Goal: Transaction & Acquisition: Purchase product/service

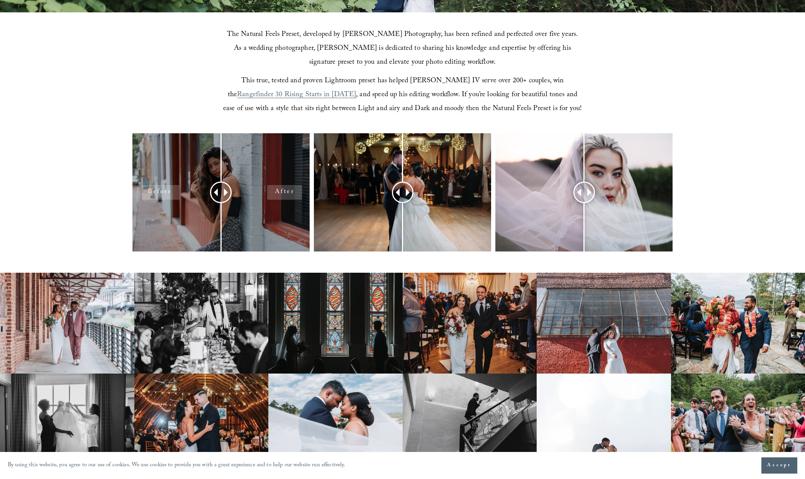
scroll to position [303, 0]
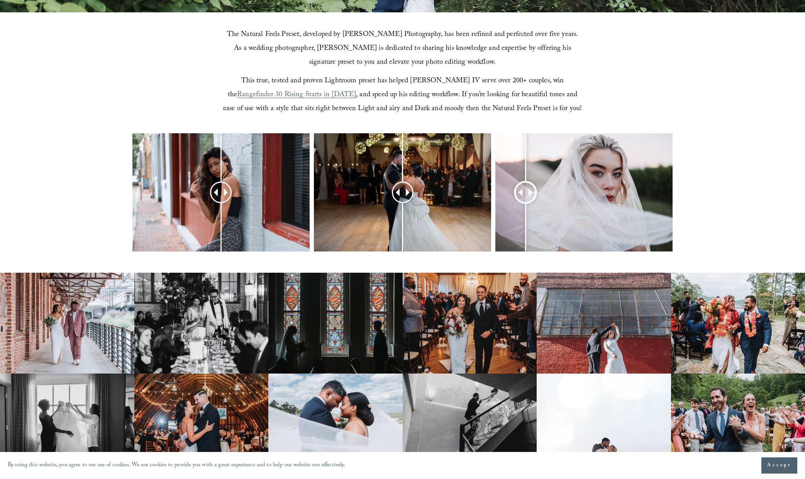
drag, startPoint x: 581, startPoint y: 194, endPoint x: 525, endPoint y: 195, distance: 55.6
click at [525, 195] on div at bounding box center [525, 192] width 22 height 22
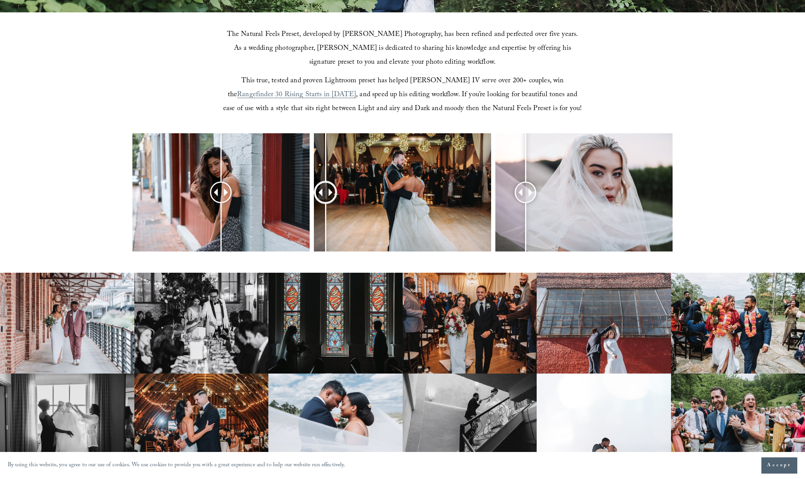
drag, startPoint x: 408, startPoint y: 193, endPoint x: 323, endPoint y: 186, distance: 85.2
click at [321, 187] on div at bounding box center [326, 192] width 22 height 22
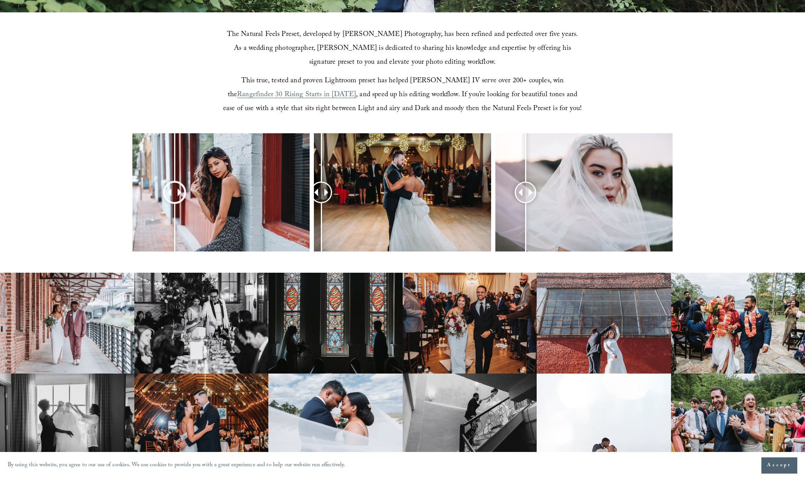
drag, startPoint x: 217, startPoint y: 191, endPoint x: 178, endPoint y: 196, distance: 39.8
click at [168, 192] on div at bounding box center [175, 192] width 22 height 22
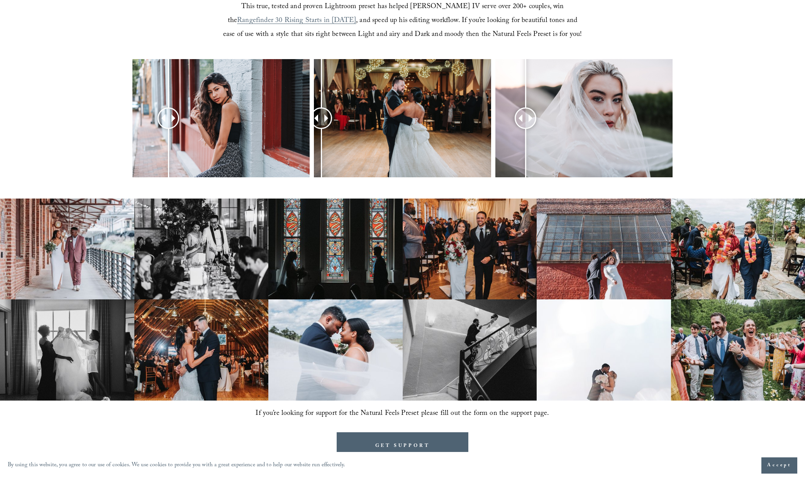
click at [193, 261] on img at bounding box center [201, 248] width 134 height 101
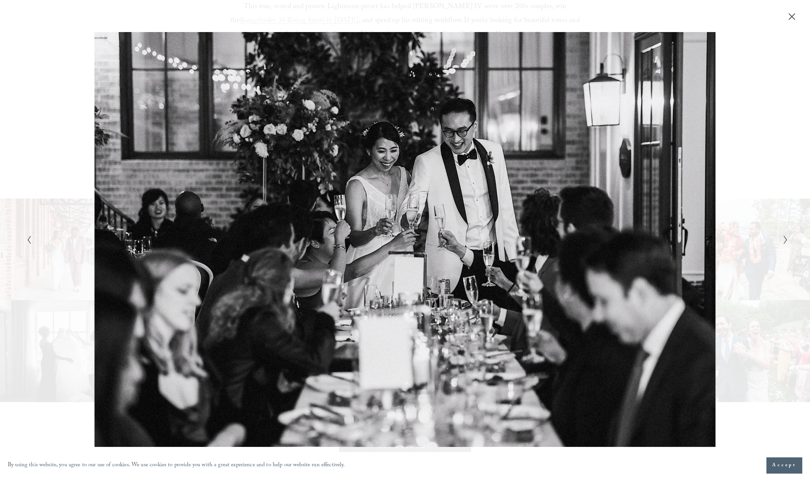
click at [797, 15] on button "Close" at bounding box center [792, 16] width 12 height 8
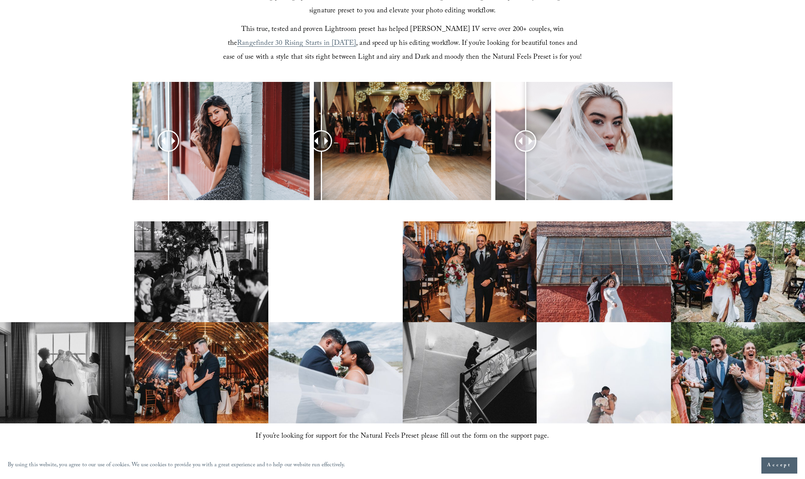
scroll to position [629, 0]
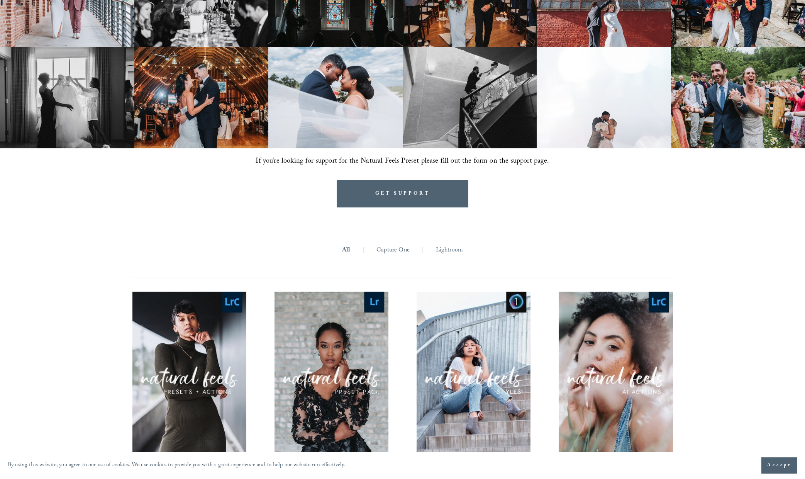
click at [454, 250] on link "Lightroom" at bounding box center [449, 250] width 27 height 12
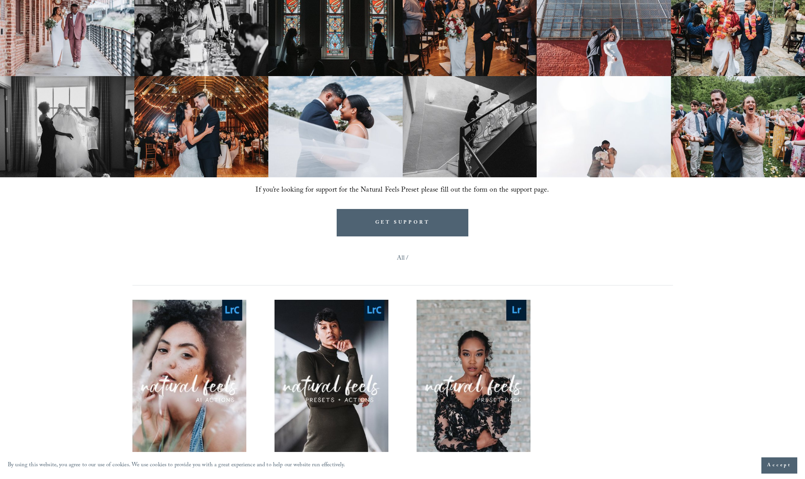
scroll to position [800, 0]
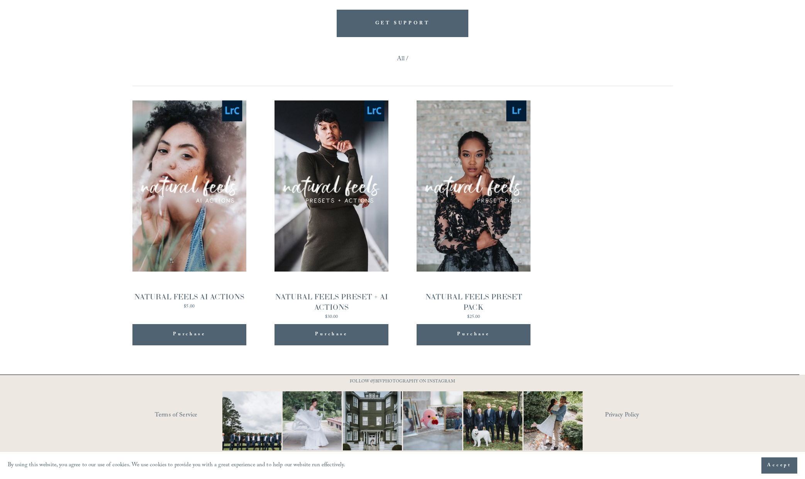
click at [220, 329] on div "Purchase Added!" at bounding box center [189, 334] width 98 height 21
click at [354, 308] on div "NATURAL FEELS PRESET + AI ACTIONS" at bounding box center [331, 301] width 114 height 21
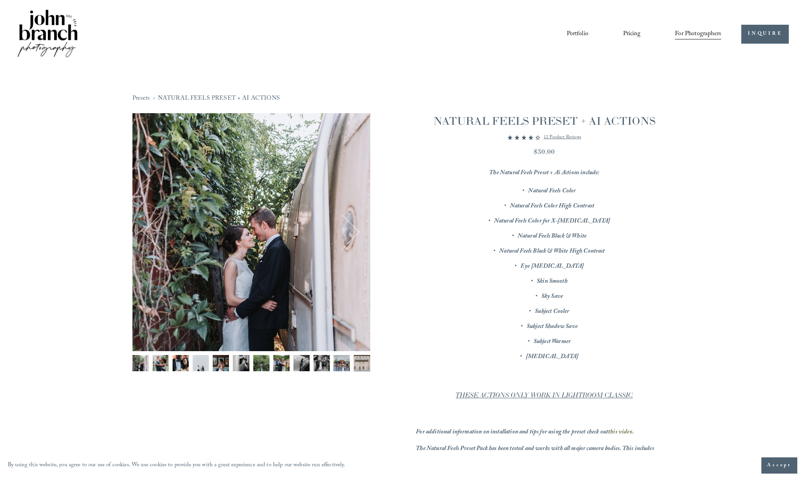
click at [349, 233] on button "Next" at bounding box center [342, 232] width 32 height 32
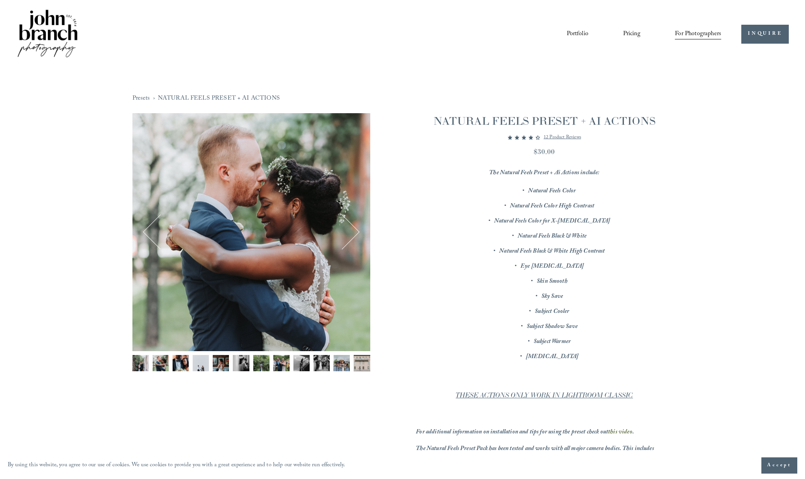
click at [350, 232] on button "Next" at bounding box center [342, 232] width 32 height 32
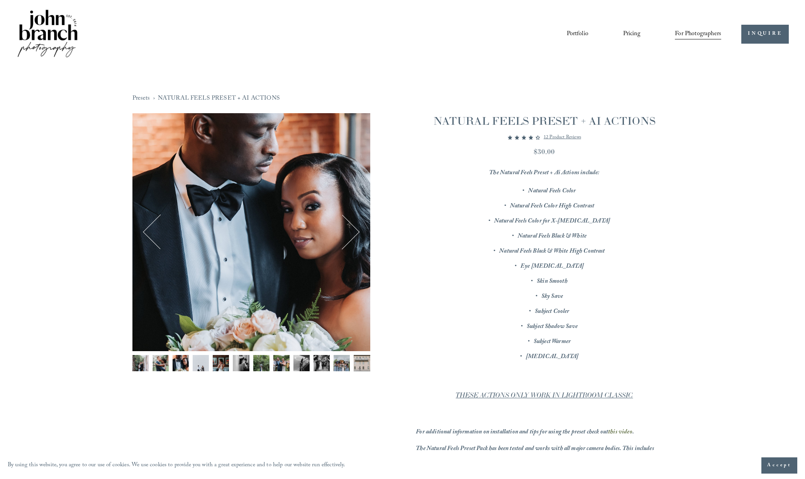
click at [350, 232] on button "Next" at bounding box center [342, 232] width 32 height 32
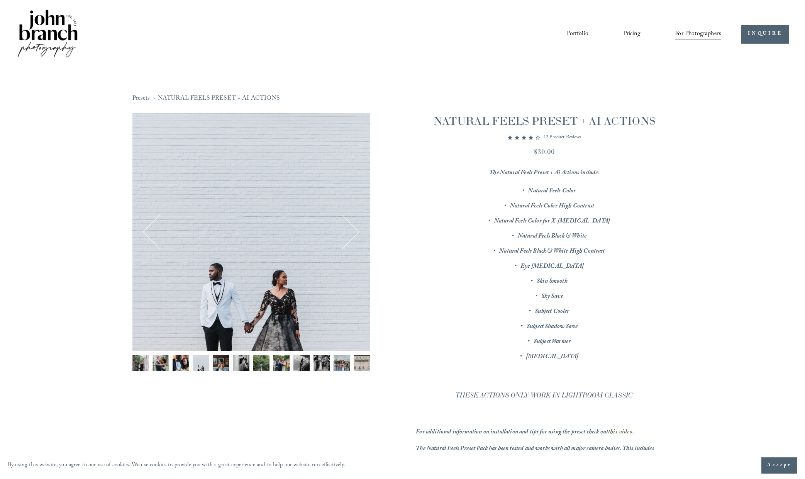
click at [350, 232] on button "Next" at bounding box center [342, 232] width 32 height 32
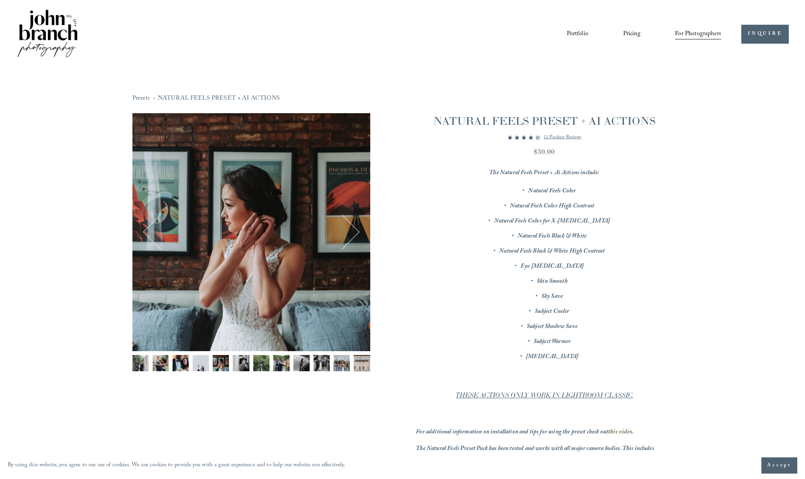
click at [350, 232] on button "Next" at bounding box center [342, 232] width 32 height 32
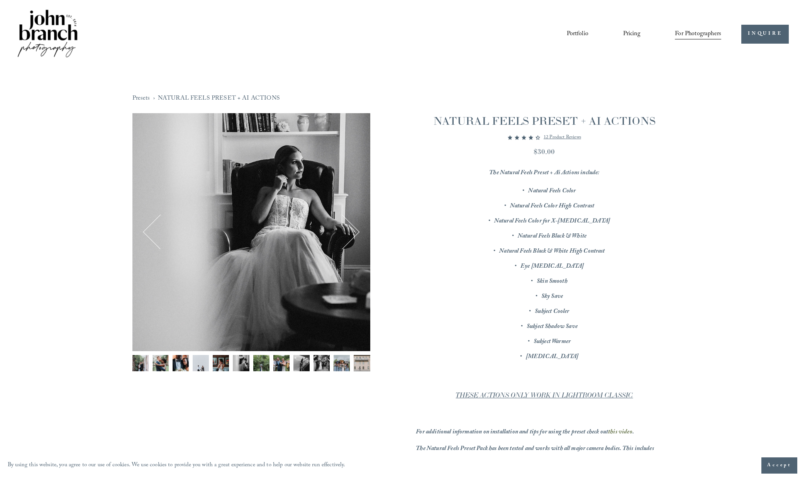
click at [350, 232] on button "Next" at bounding box center [342, 232] width 32 height 32
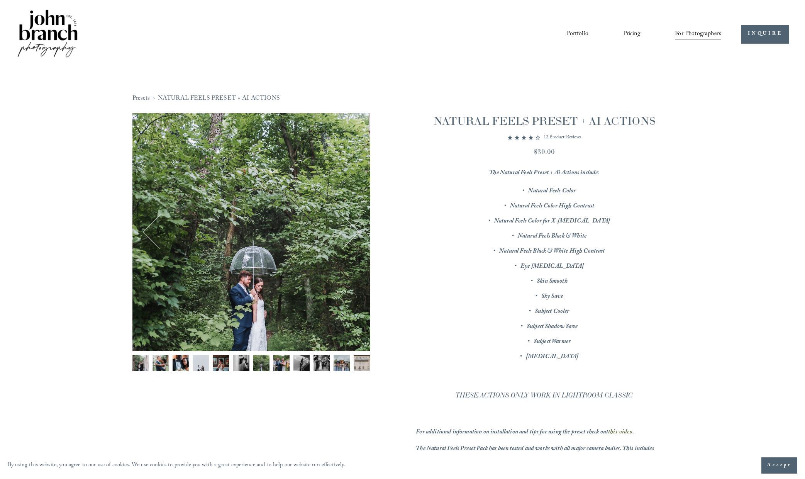
click at [350, 232] on button "Next" at bounding box center [342, 232] width 32 height 32
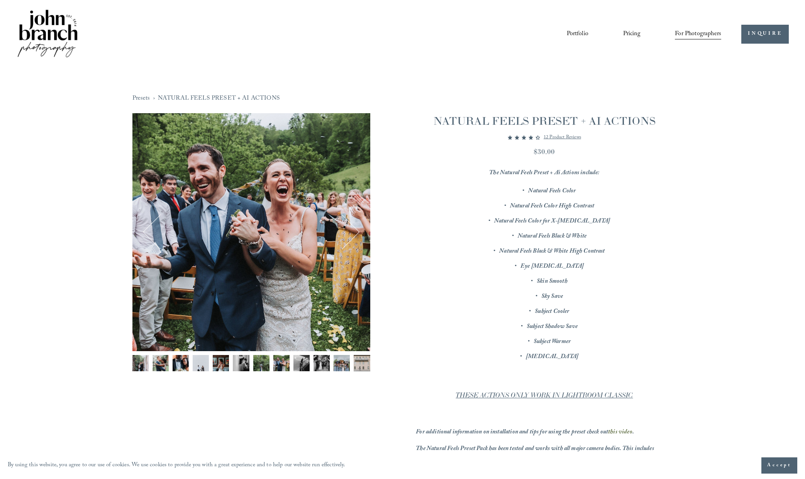
click at [350, 232] on button "Next" at bounding box center [342, 232] width 32 height 32
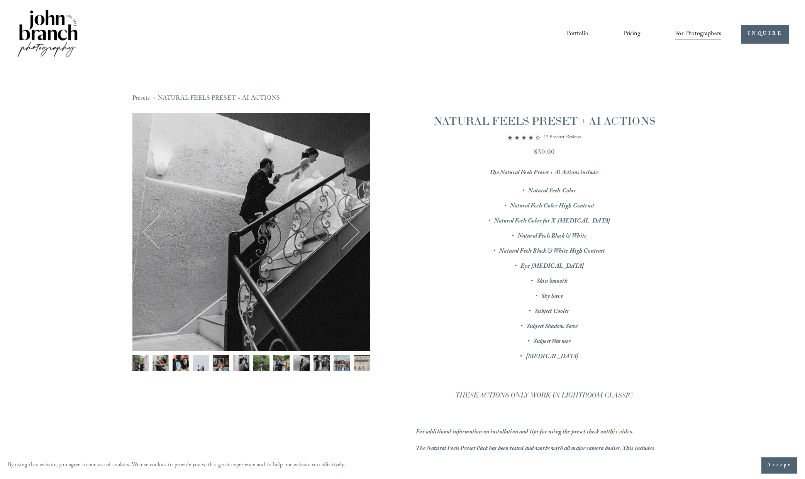
click at [350, 232] on button "Next" at bounding box center [342, 232] width 32 height 32
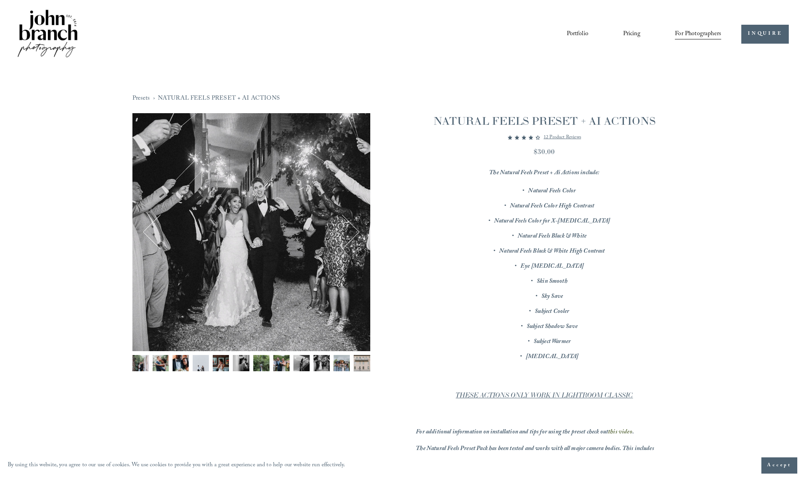
click at [350, 232] on button "Next" at bounding box center [342, 232] width 32 height 32
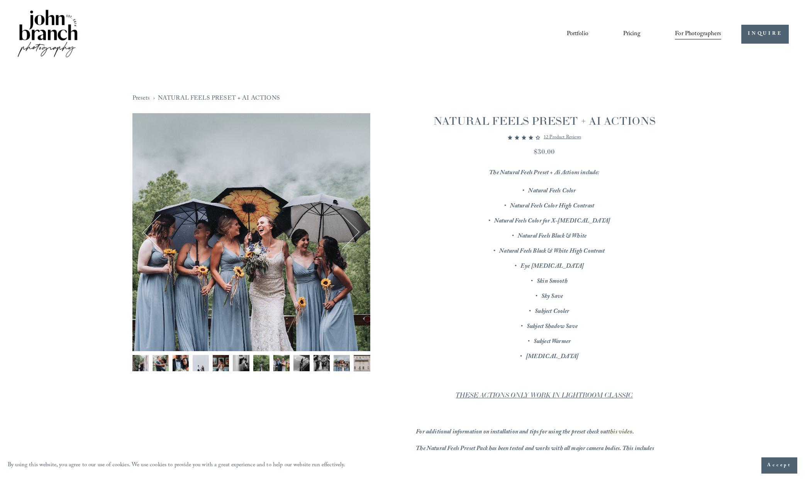
click at [350, 232] on button "Next" at bounding box center [342, 232] width 32 height 32
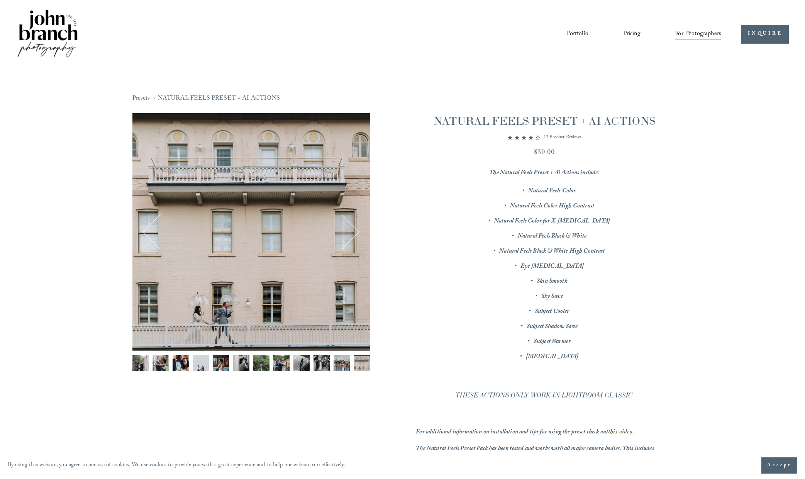
click at [350, 232] on button "Next" at bounding box center [342, 232] width 32 height 32
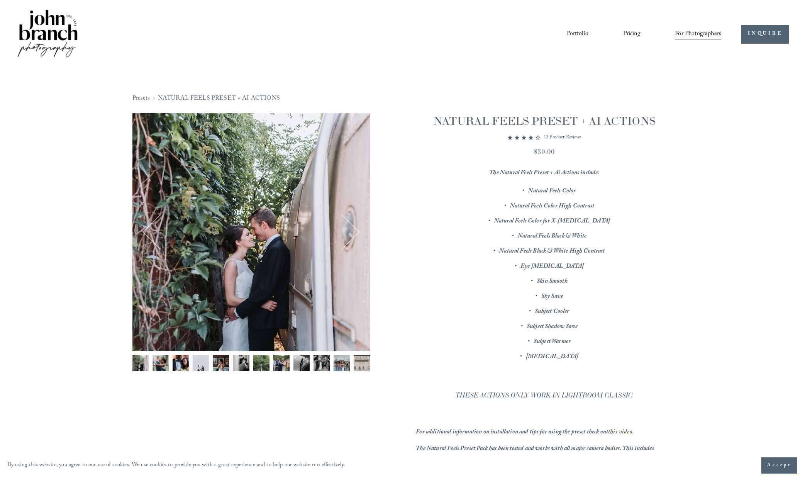
click at [350, 232] on button "Next" at bounding box center [342, 232] width 32 height 32
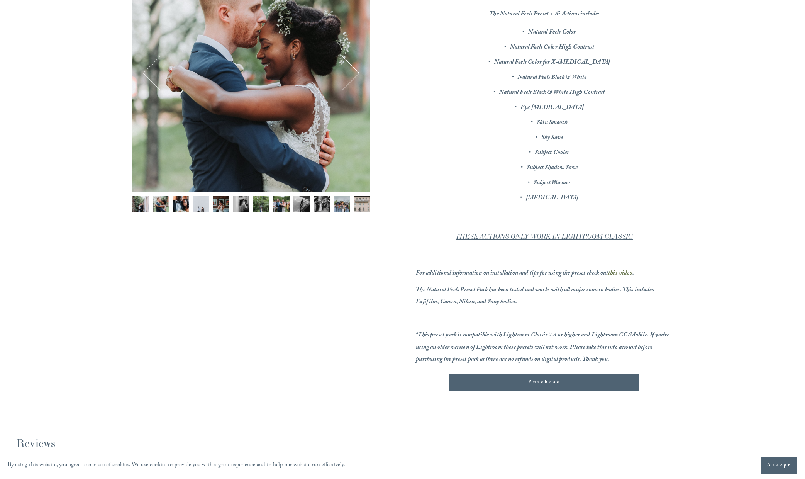
scroll to position [149, 0]
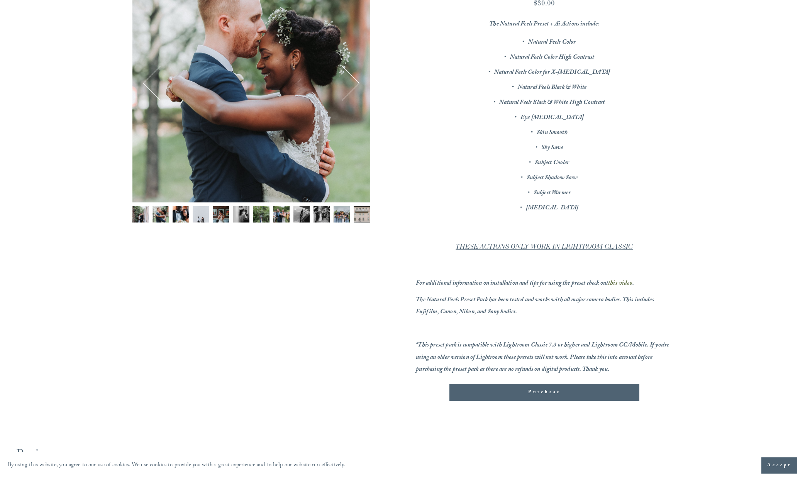
click at [345, 85] on button "Next" at bounding box center [342, 83] width 32 height 32
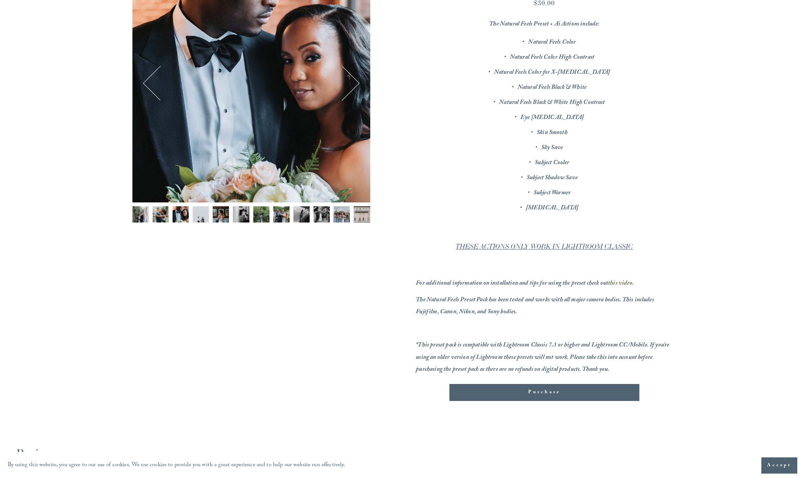
scroll to position [0, 0]
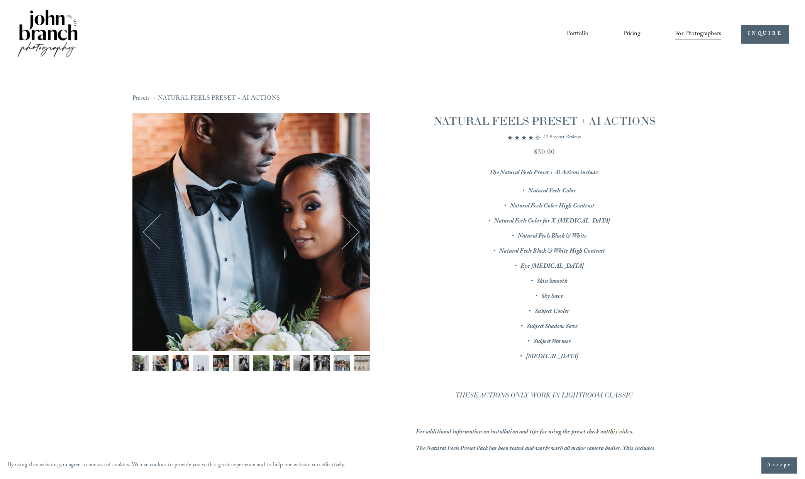
click at [359, 238] on div "Image 3 of 12" at bounding box center [251, 232] width 238 height 238
click at [357, 237] on button "Next" at bounding box center [342, 232] width 32 height 32
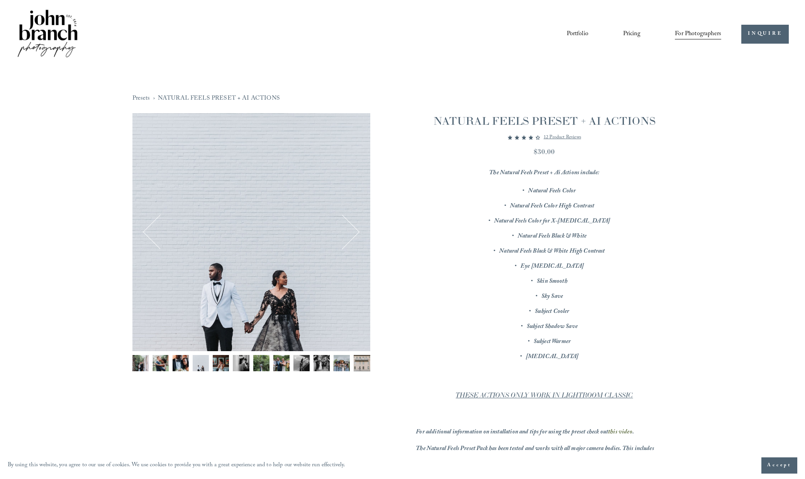
click at [356, 232] on button "Next" at bounding box center [342, 232] width 32 height 32
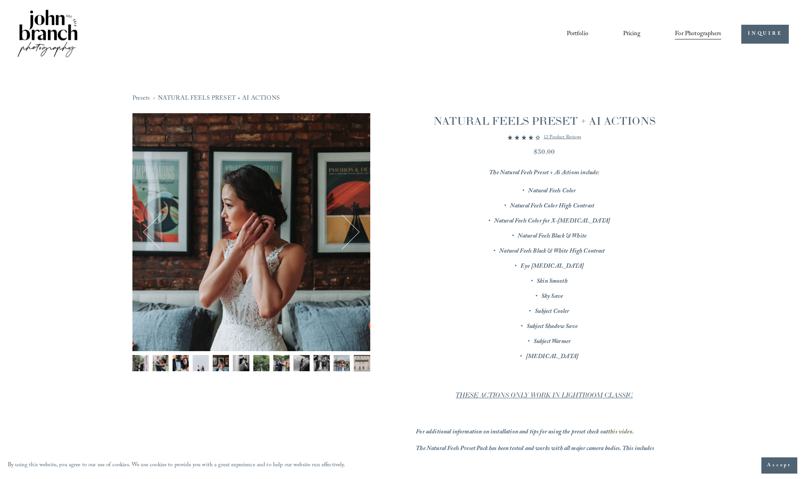
click at [355, 232] on button "Next" at bounding box center [342, 232] width 32 height 32
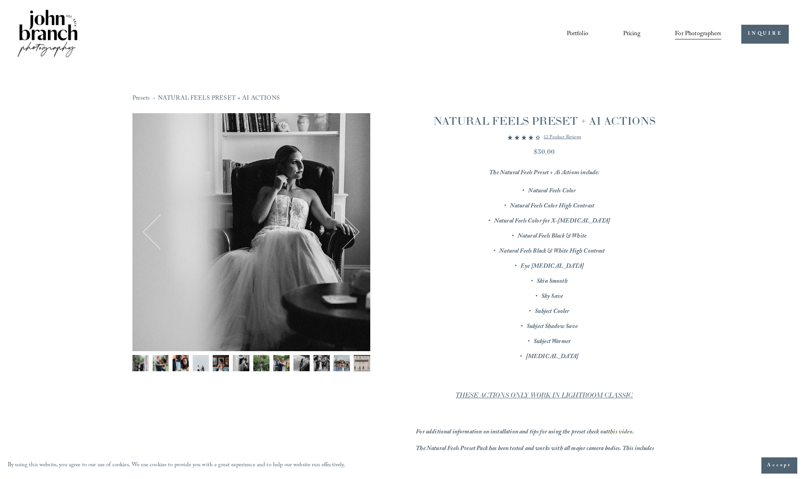
click at [355, 232] on button "Next" at bounding box center [342, 232] width 32 height 32
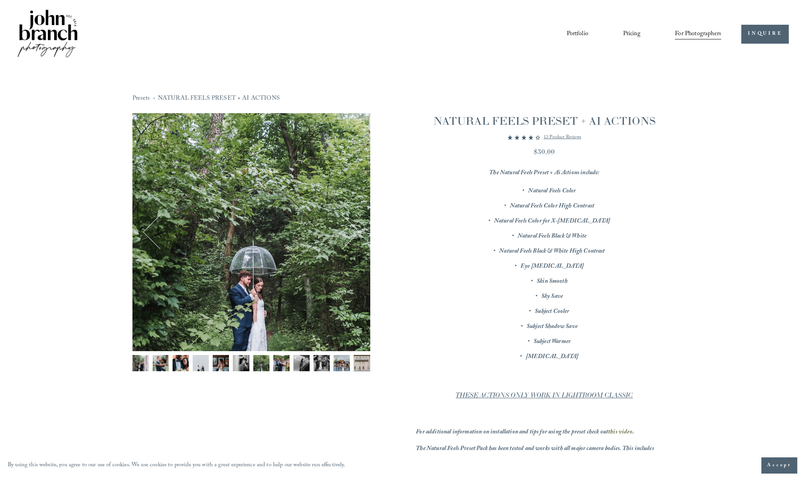
click at [355, 232] on button "Next" at bounding box center [342, 232] width 32 height 32
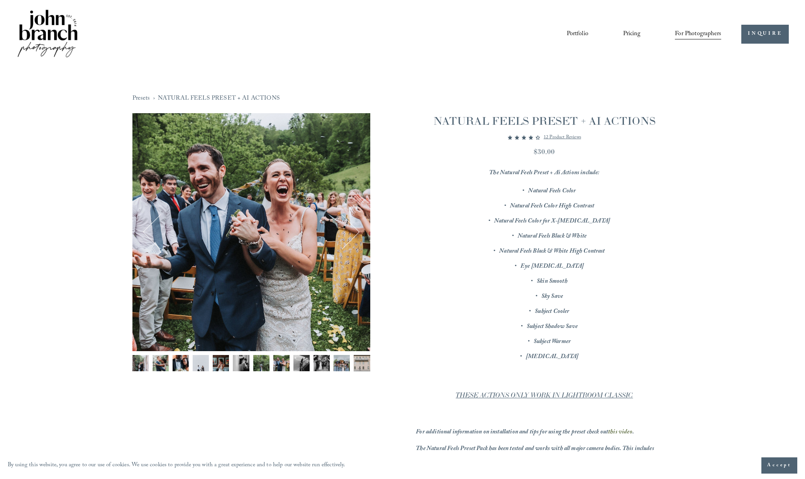
click at [355, 232] on button "Next" at bounding box center [342, 232] width 32 height 32
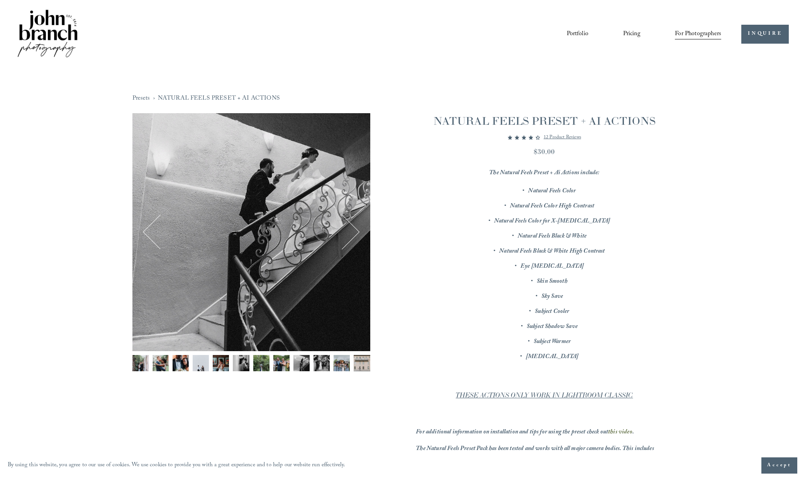
click at [587, 34] on nav "Portfolio Pricing For Photographers Presets Education Courses Blog" at bounding box center [644, 33] width 154 height 13
click at [648, 36] on nav "Portfolio Pricing For Photographers Presets Education Courses Blog" at bounding box center [644, 33] width 154 height 13
click at [634, 36] on link "Pricing" at bounding box center [631, 33] width 17 height 13
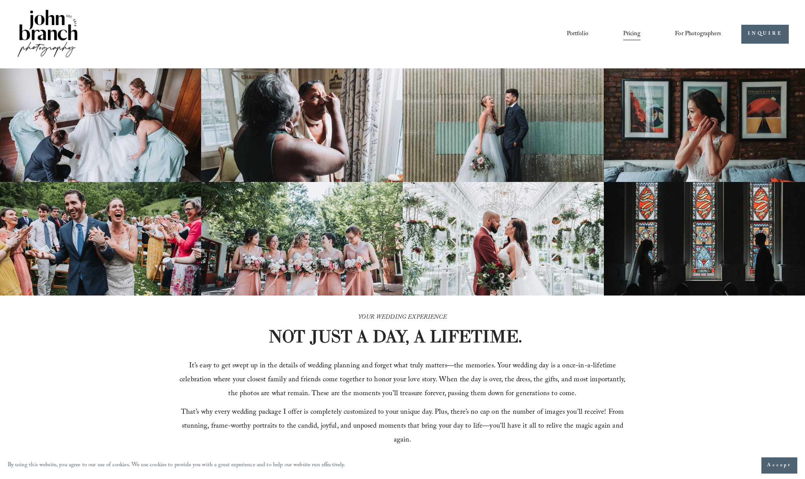
click at [0, 0] on span "Presets" at bounding box center [0, 0] width 0 height 0
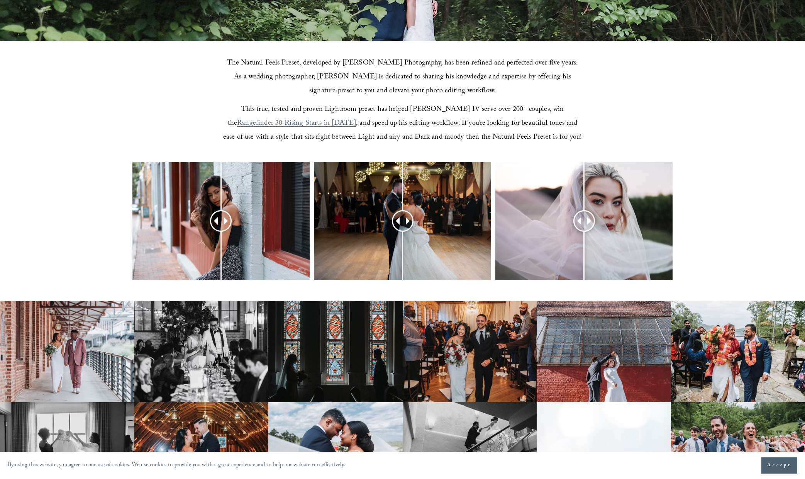
scroll to position [541, 0]
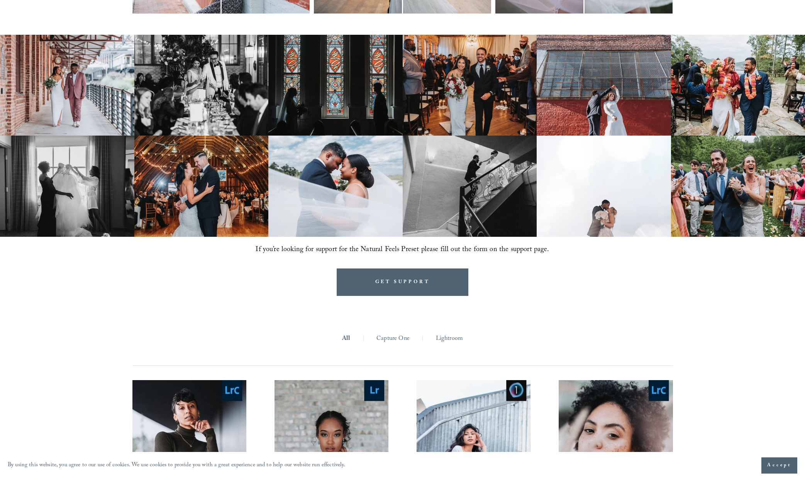
click at [453, 107] on img at bounding box center [470, 85] width 134 height 101
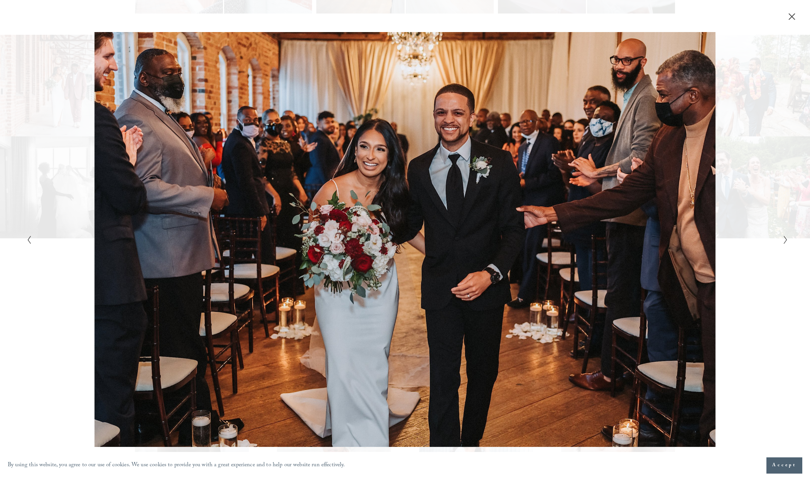
click at [796, 18] on button "Close" at bounding box center [792, 16] width 12 height 8
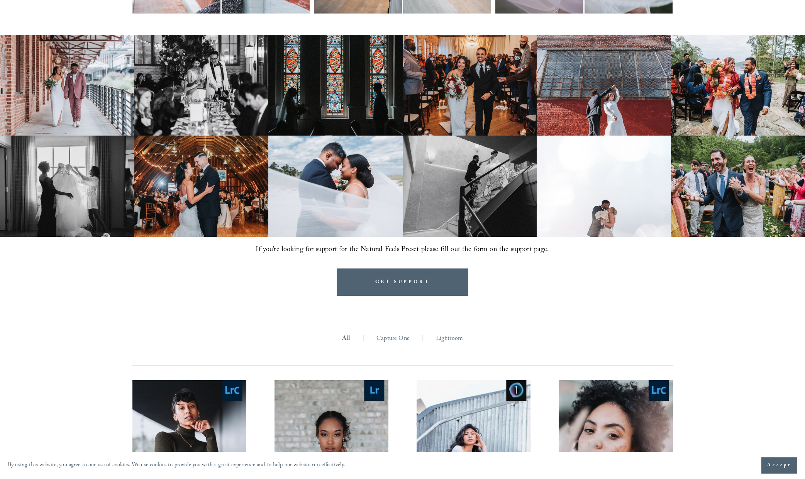
click at [359, 69] on img at bounding box center [335, 85] width 134 height 101
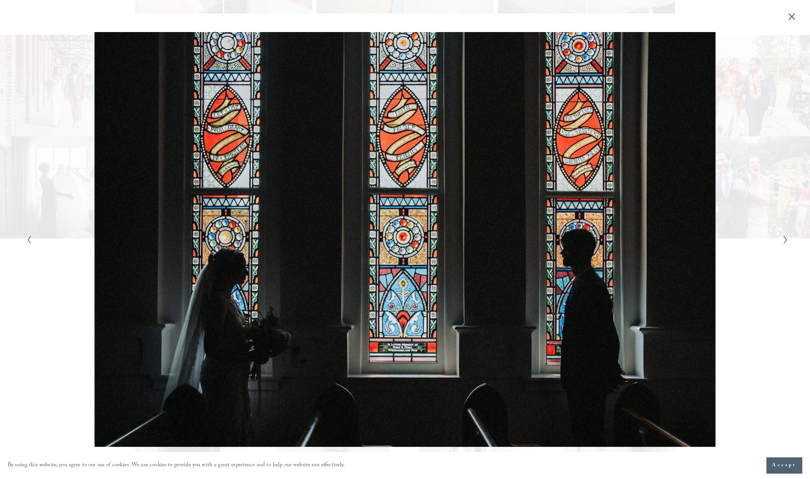
click at [789, 20] on icon "Close" at bounding box center [792, 17] width 8 height 8
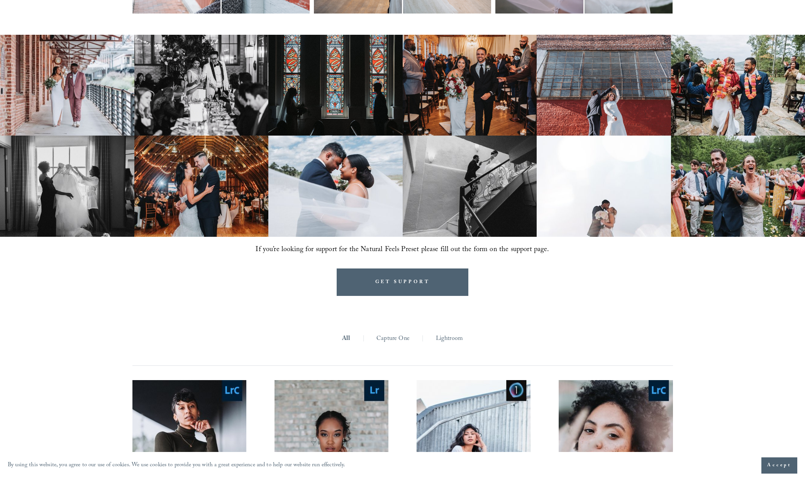
click at [744, 115] on img at bounding box center [738, 85] width 134 height 101
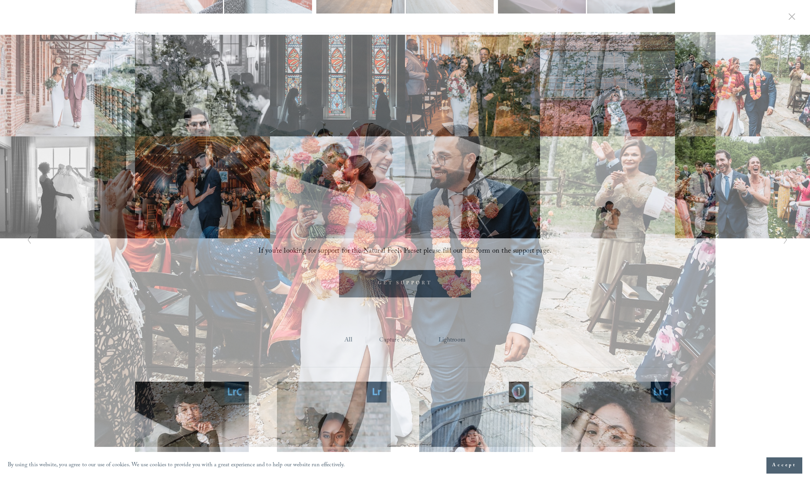
click at [796, 10] on div "Gallery" at bounding box center [405, 10] width 810 height 21
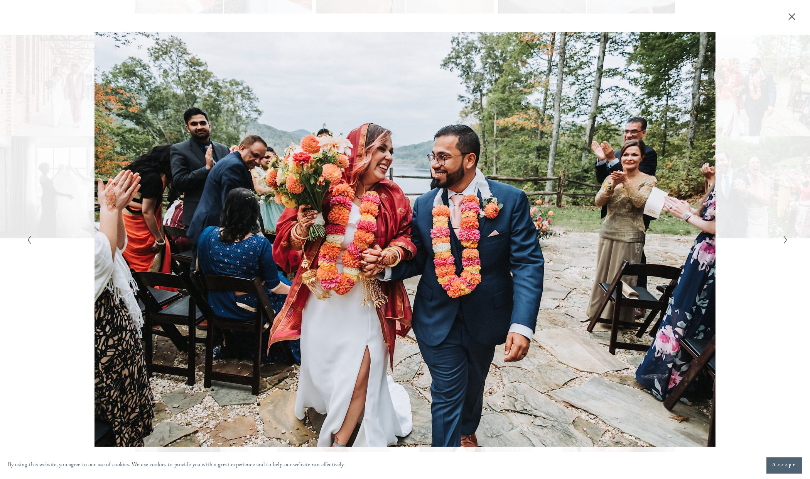
click at [791, 18] on icon "Close" at bounding box center [792, 17] width 6 height 6
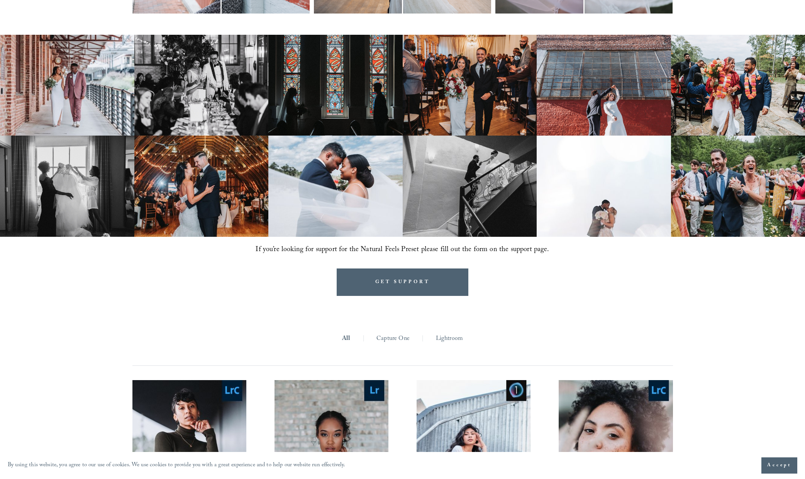
click at [731, 165] on img at bounding box center [738, 185] width 134 height 101
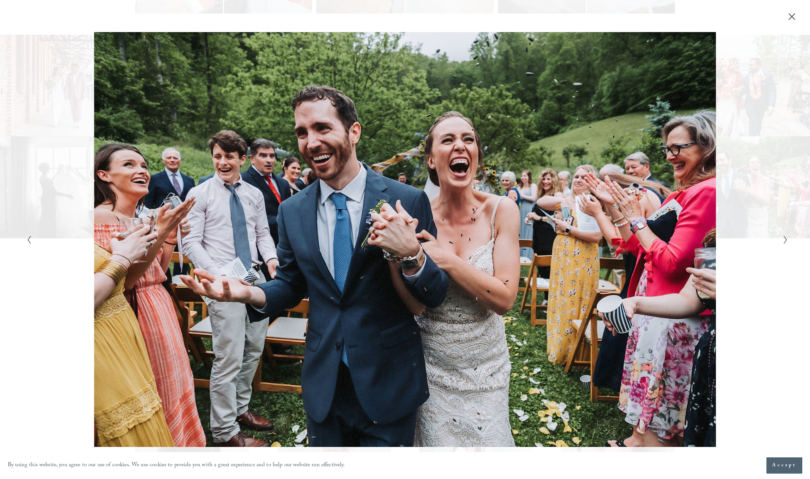
click at [796, 22] on div "Gallery" at bounding box center [405, 239] width 810 height 479
click at [795, 20] on div "Close" at bounding box center [792, 17] width 8 height 8
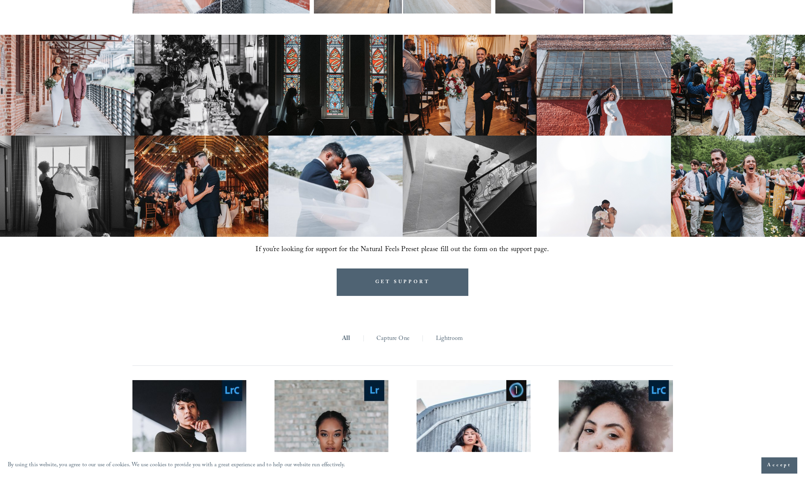
click at [73, 90] on img at bounding box center [67, 85] width 134 height 101
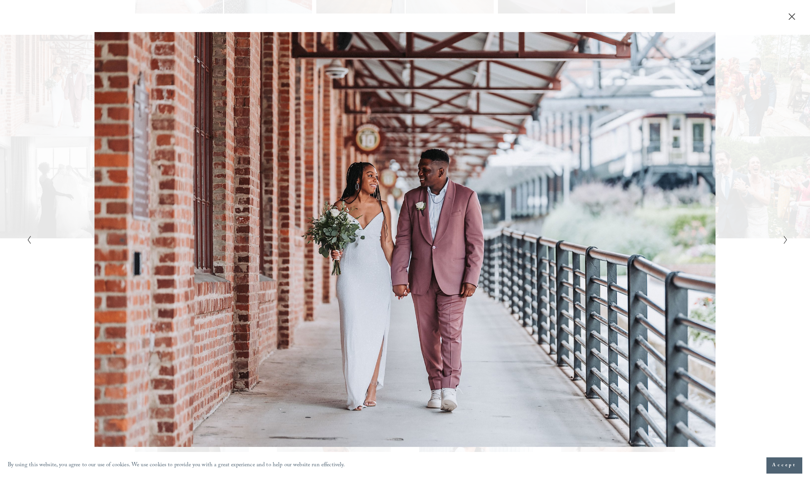
click at [788, 17] on button "Close" at bounding box center [792, 16] width 12 height 8
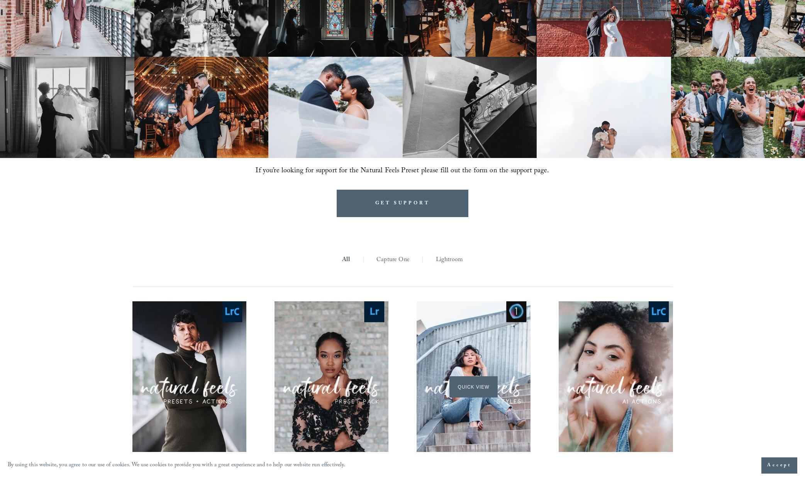
scroll to position [699, 0]
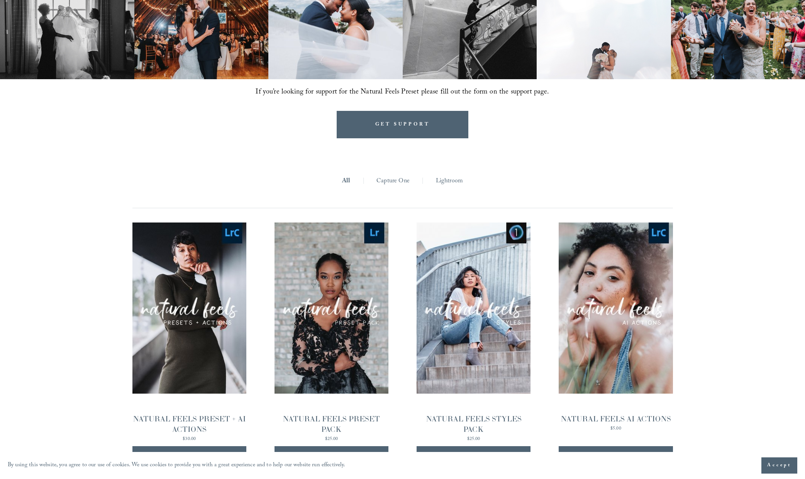
click at [443, 178] on link "Lightroom" at bounding box center [449, 181] width 27 height 12
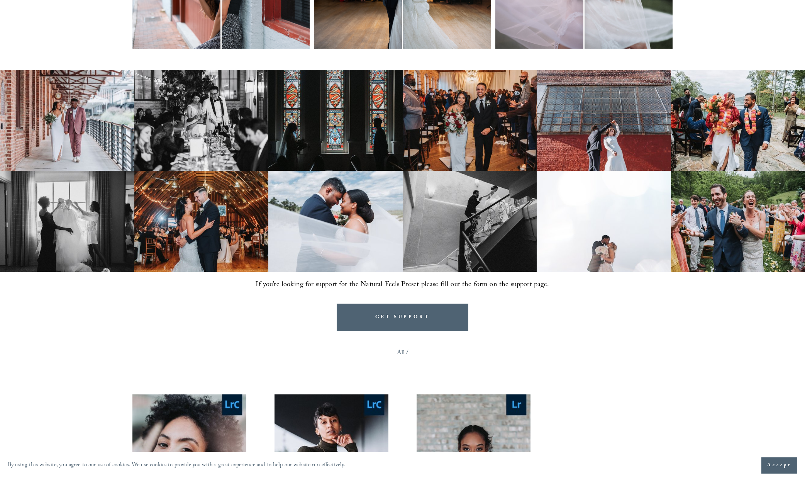
scroll to position [779, 0]
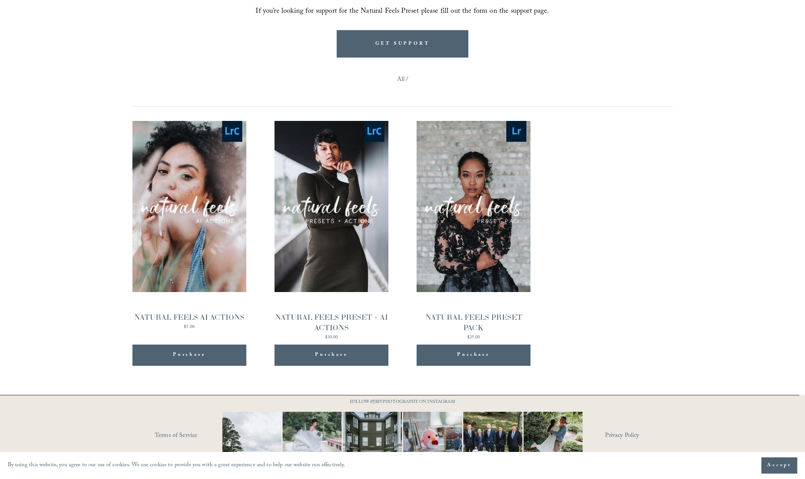
click at [339, 353] on span "Purchase" at bounding box center [331, 355] width 32 height 10
